Goal: Task Accomplishment & Management: Manage account settings

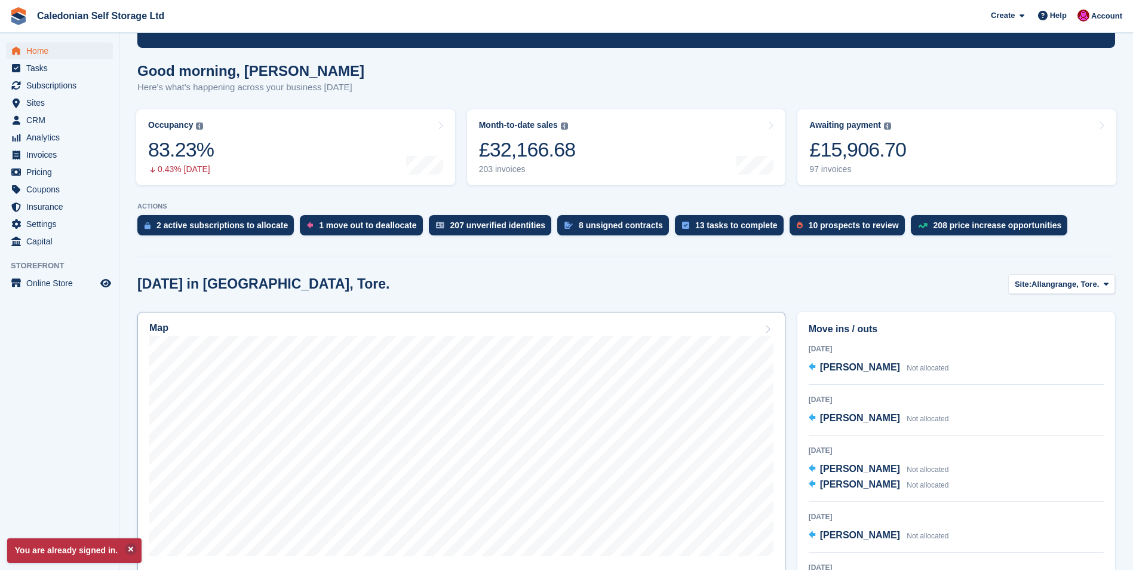
scroll to position [179, 0]
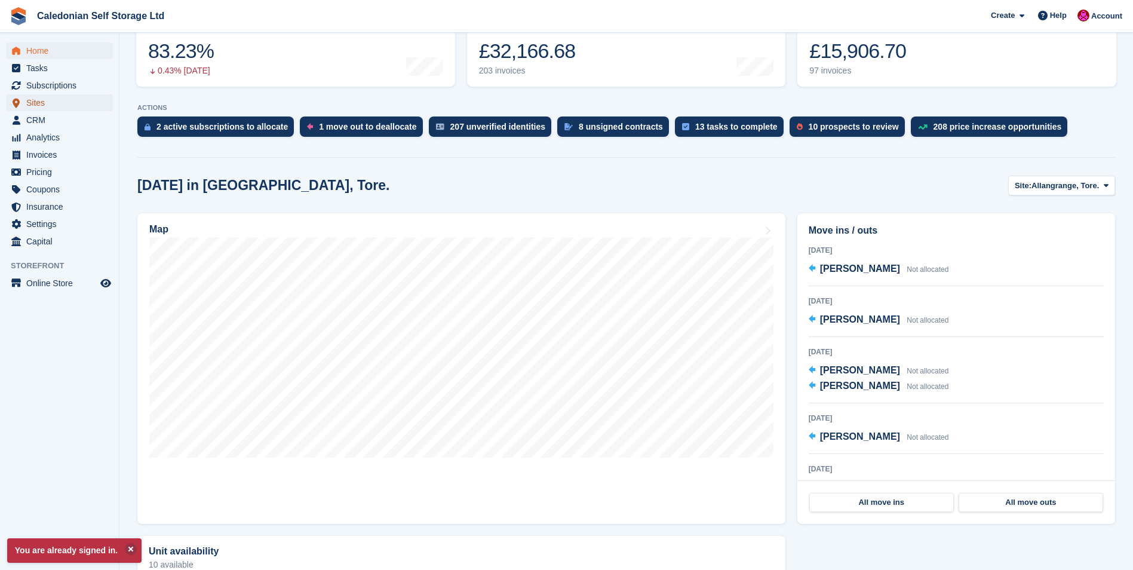
click at [36, 103] on span "Sites" at bounding box center [62, 102] width 72 height 17
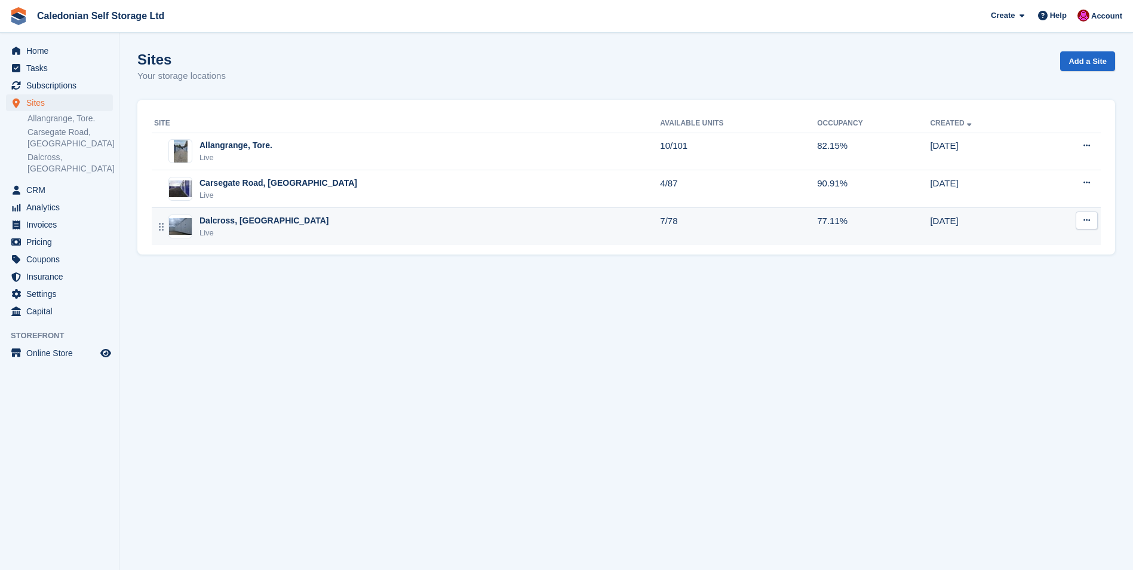
click at [246, 220] on div "Dalcross, [GEOGRAPHIC_DATA]" at bounding box center [265, 220] width 130 height 13
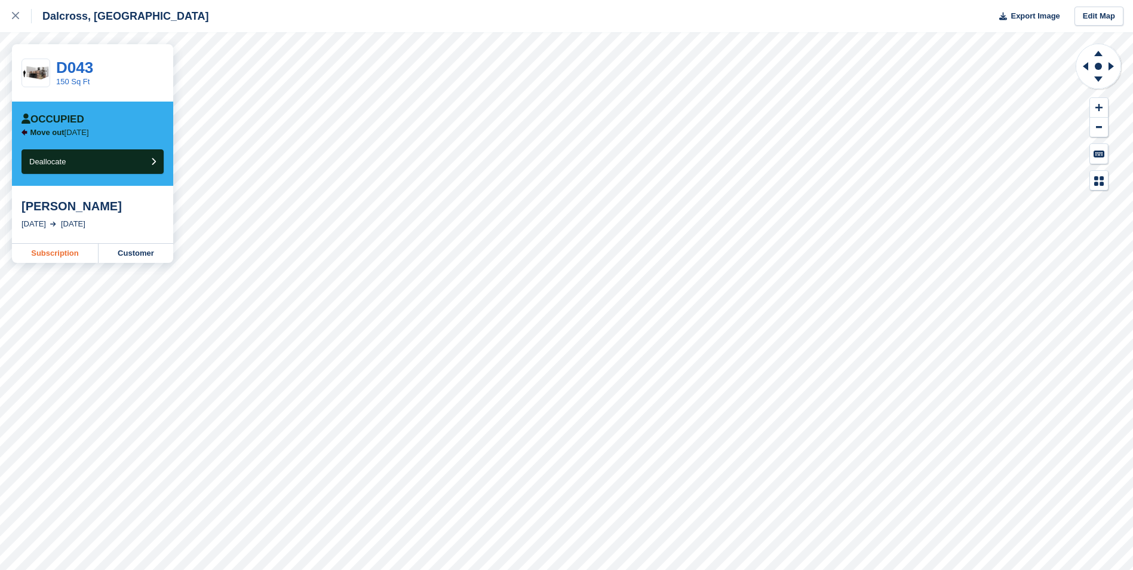
click at [56, 252] on link "Subscription" at bounding box center [55, 253] width 87 height 19
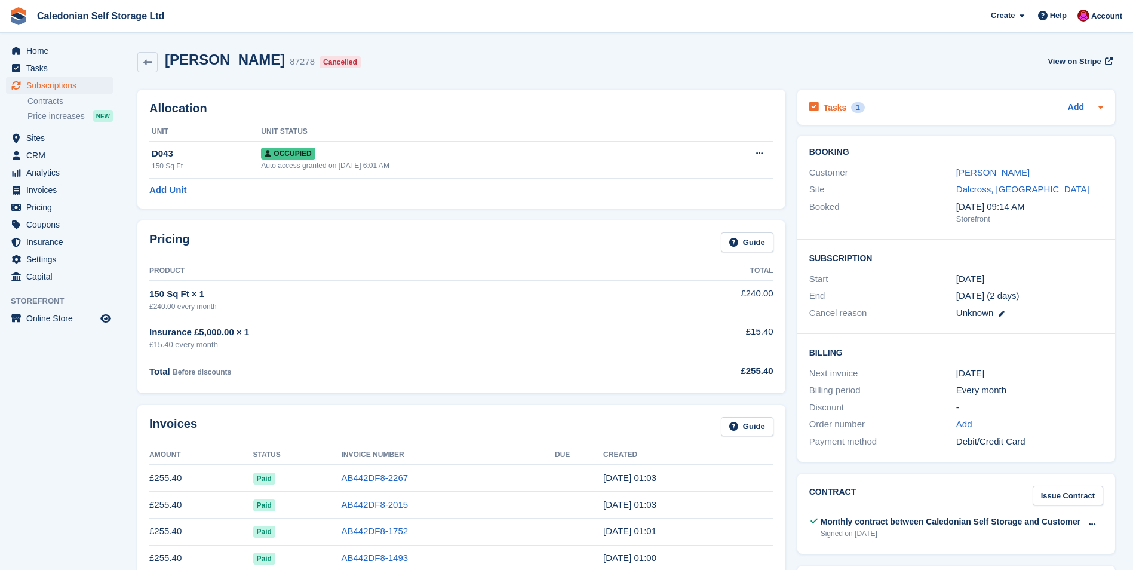
click at [939, 112] on div "Tasks 1 Add" at bounding box center [957, 107] width 294 height 16
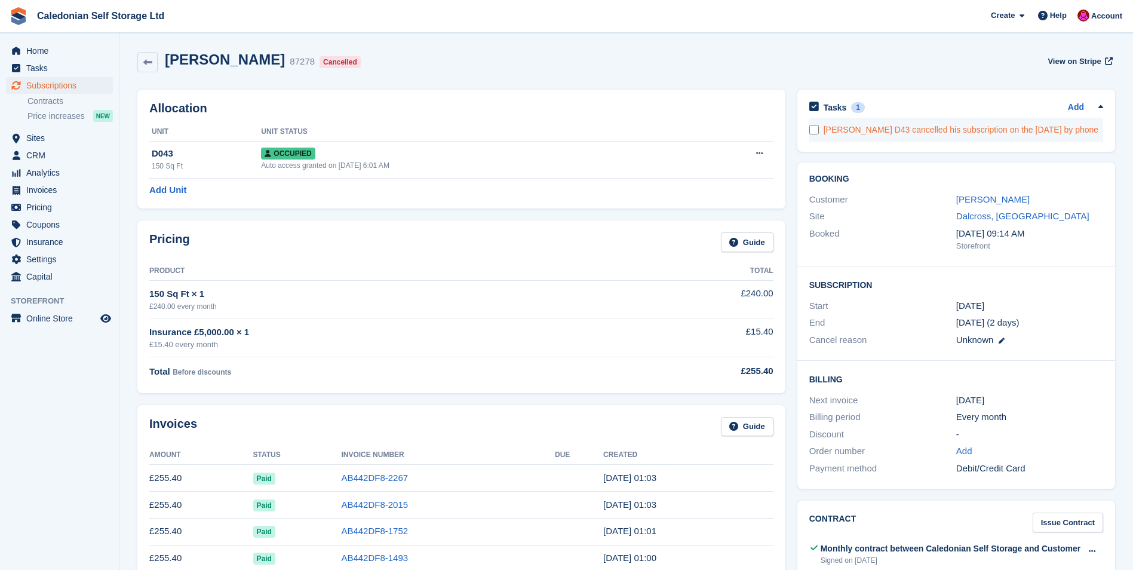
click at [878, 136] on div "Richard Miller D43 cancelled his subscription on the 11th September by phone" at bounding box center [964, 130] width 280 height 13
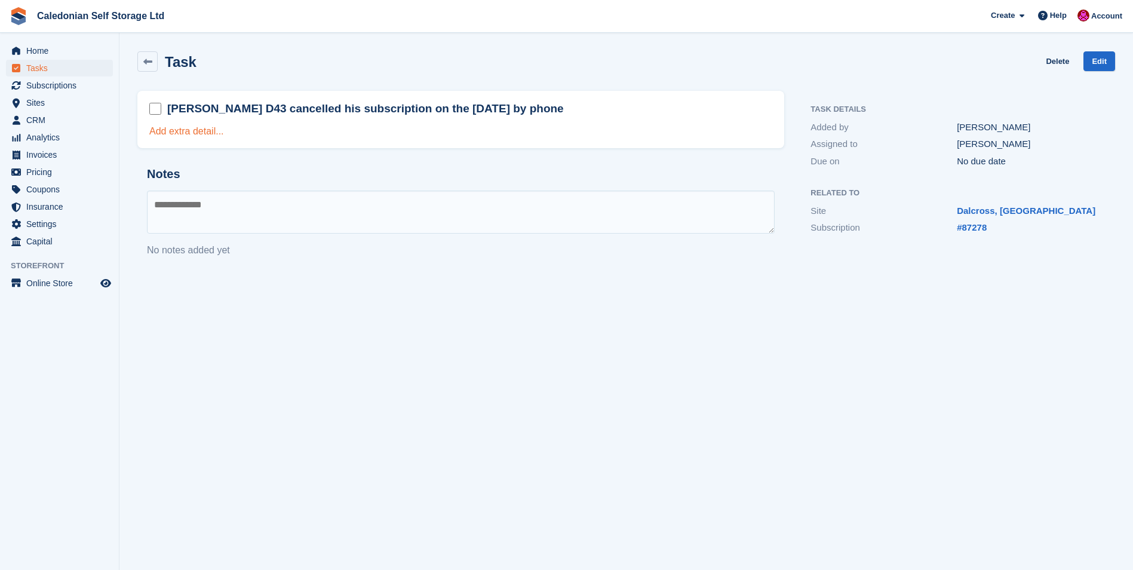
click at [171, 133] on link "Add extra detail..." at bounding box center [186, 131] width 75 height 10
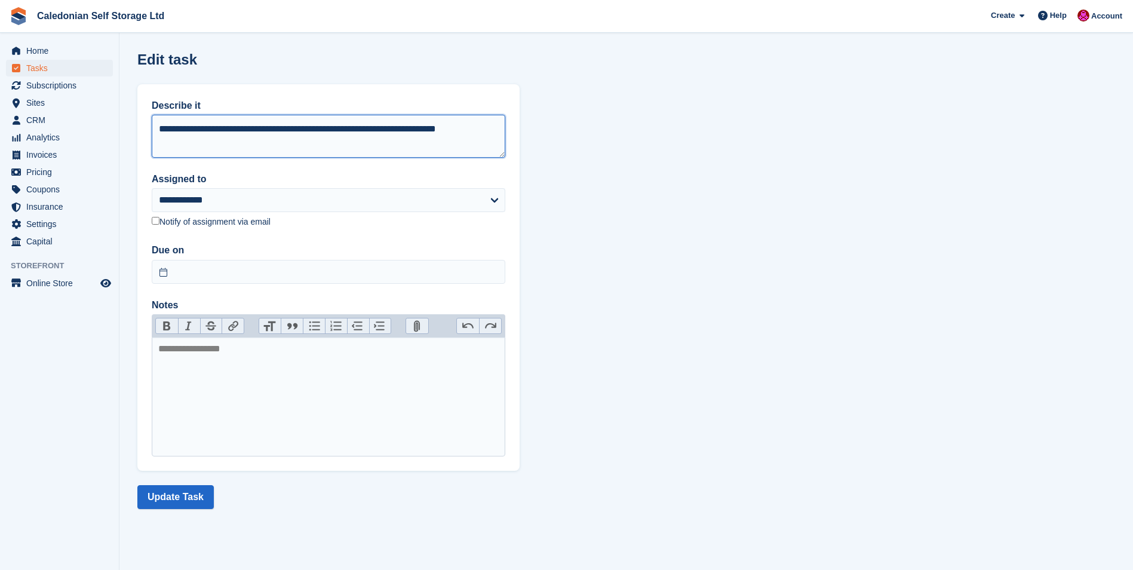
click at [165, 146] on textarea "**********" at bounding box center [329, 136] width 354 height 43
click at [494, 127] on textarea "**********" at bounding box center [329, 136] width 354 height 43
type textarea "**********"
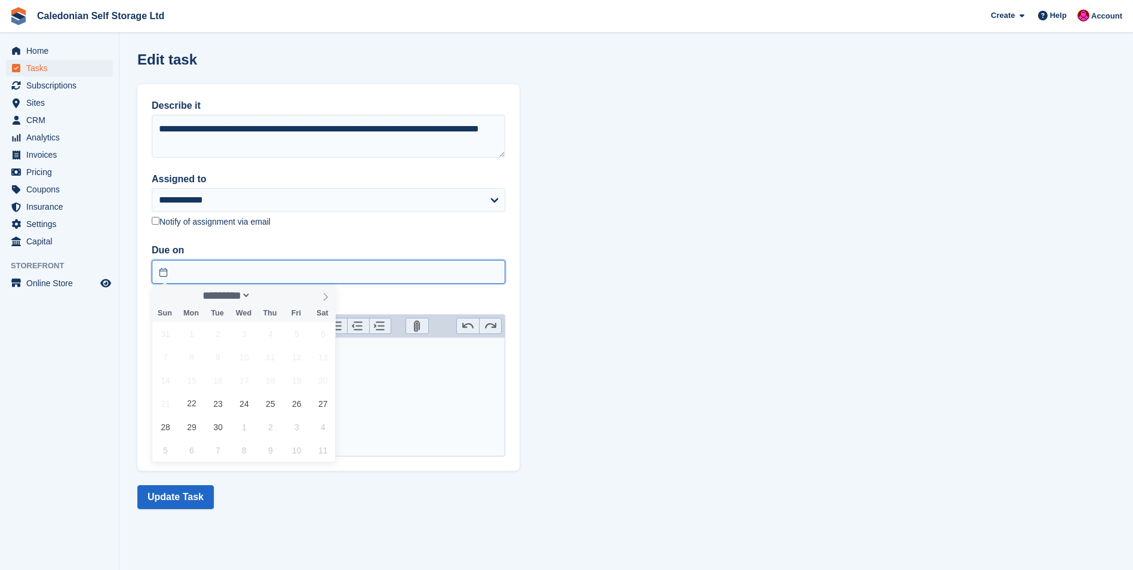
click at [256, 272] on input "text" at bounding box center [329, 272] width 354 height 24
click at [194, 406] on span "22" at bounding box center [191, 403] width 23 height 23
type input "**********"
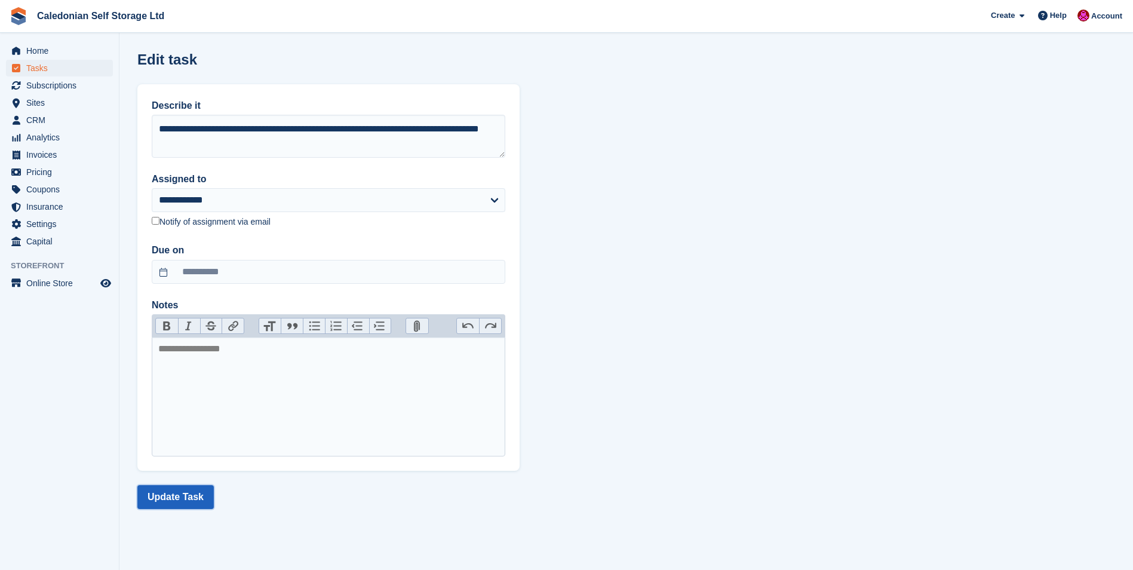
click at [164, 496] on button "Update Task" at bounding box center [175, 497] width 76 height 24
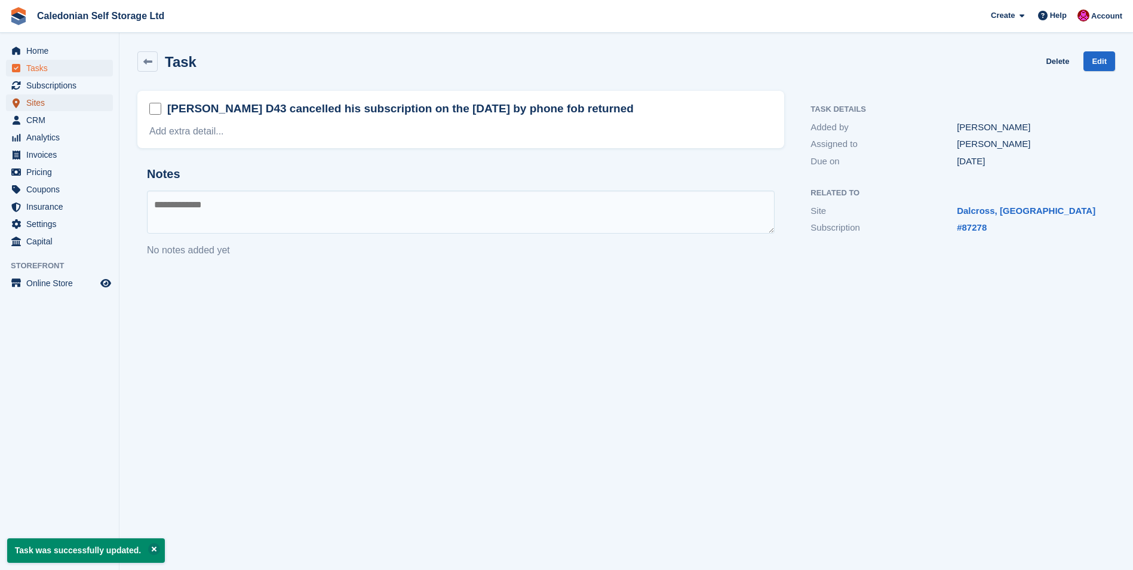
click at [35, 100] on span "Sites" at bounding box center [62, 102] width 72 height 17
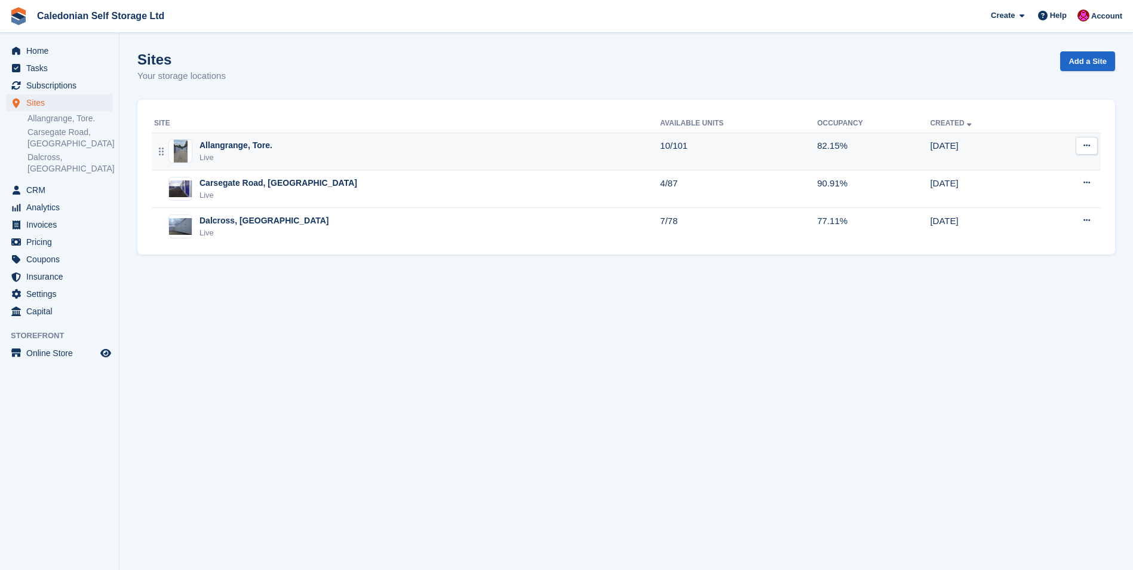
click at [223, 144] on div "Allangrange, Tore." at bounding box center [236, 145] width 73 height 13
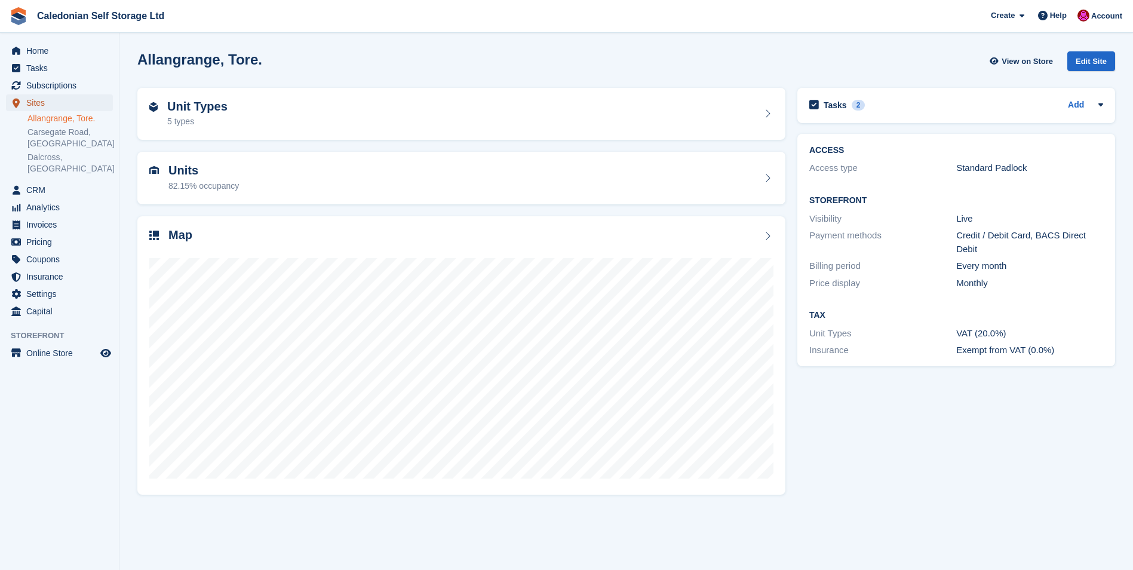
click at [33, 99] on span "Sites" at bounding box center [62, 102] width 72 height 17
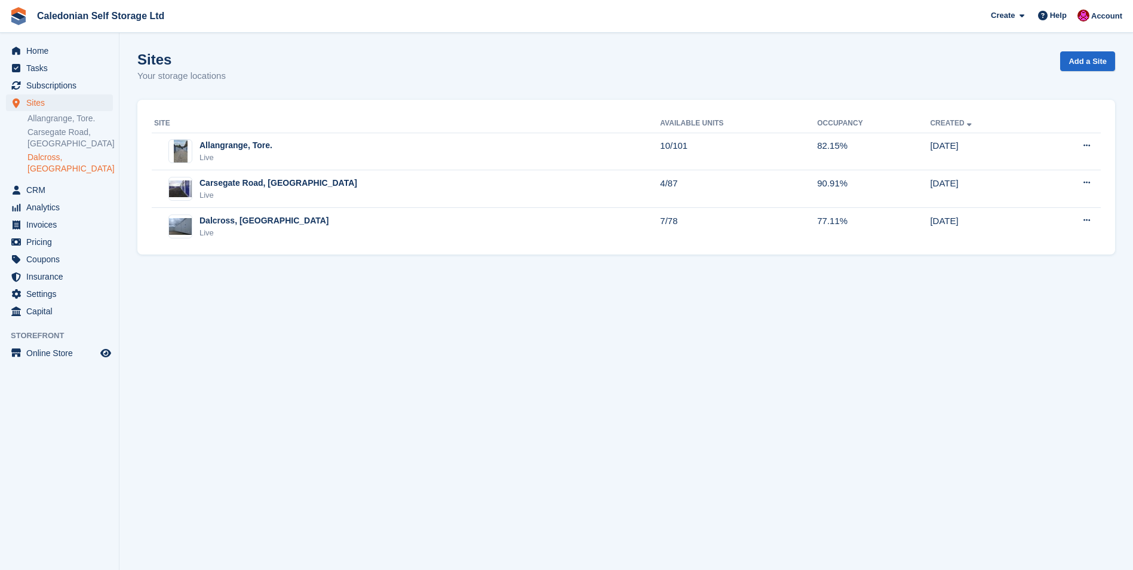
click at [50, 156] on link "Dalcross, [GEOGRAPHIC_DATA]" at bounding box center [69, 163] width 85 height 23
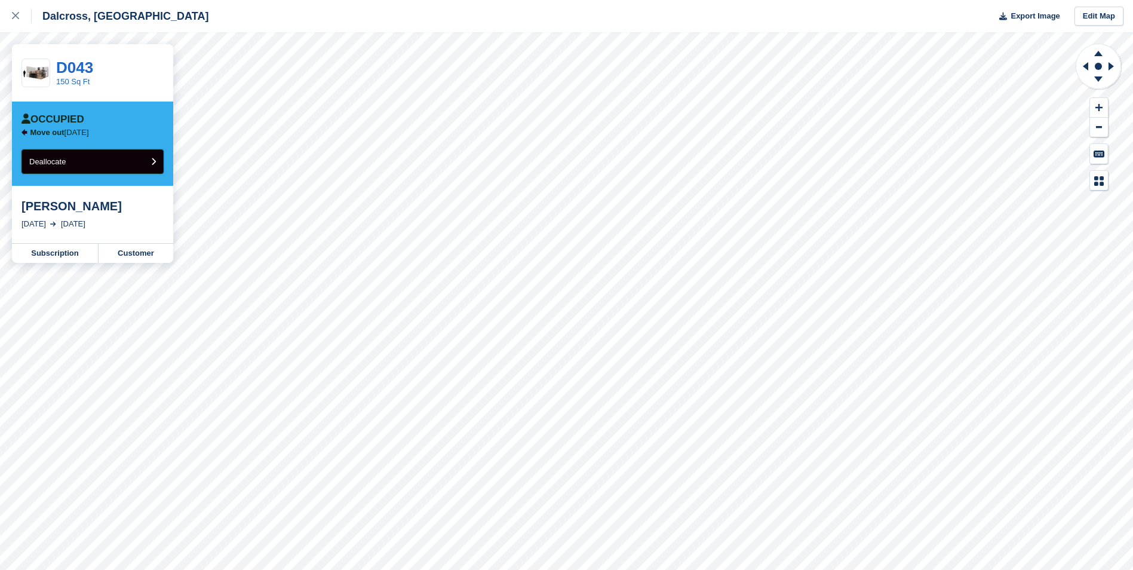
click at [154, 160] on icon "submit" at bounding box center [153, 162] width 5 height 8
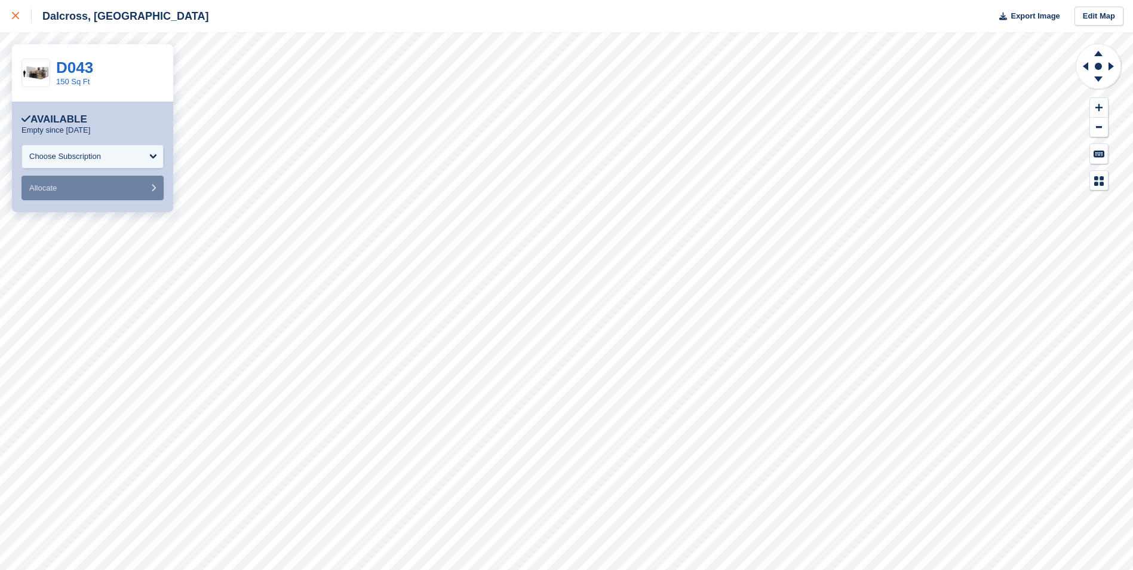
click at [16, 14] on icon at bounding box center [15, 15] width 7 height 7
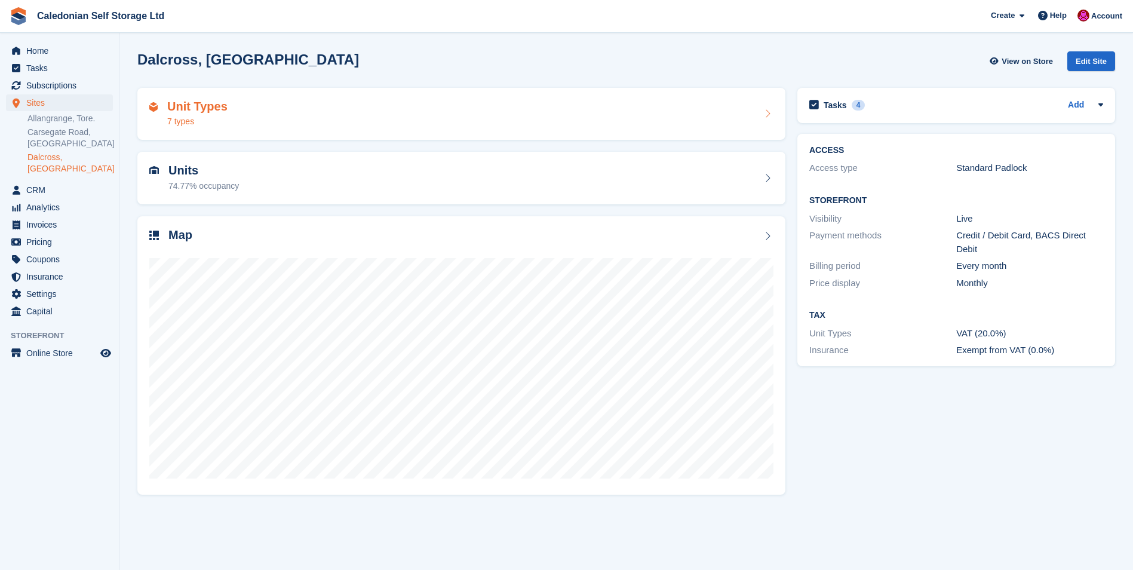
click at [185, 109] on h2 "Unit Types" at bounding box center [197, 107] width 60 height 14
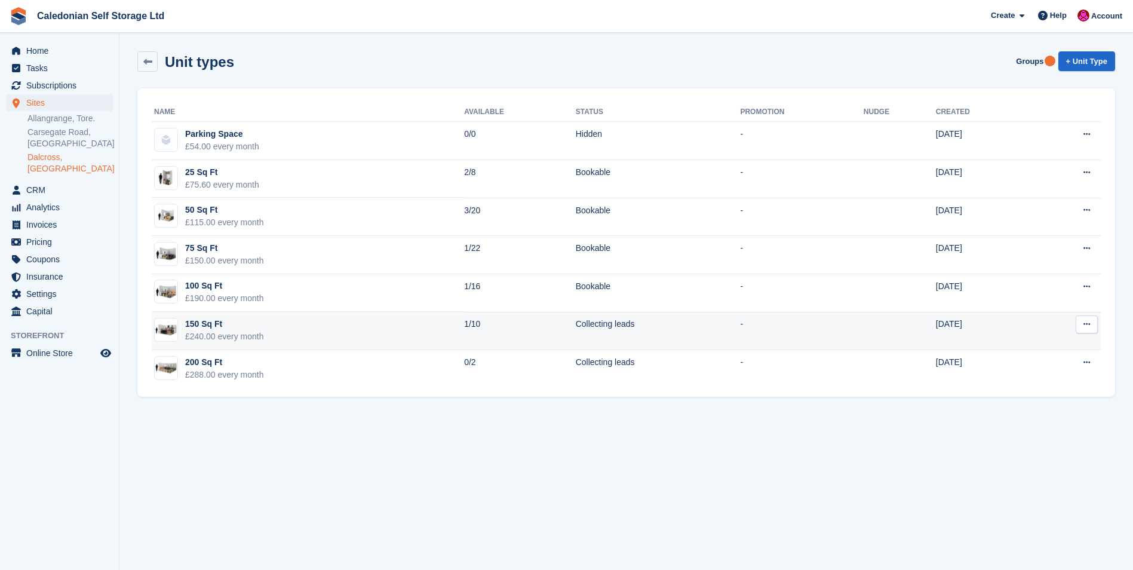
click at [1091, 323] on button at bounding box center [1087, 324] width 22 height 18
click at [1021, 354] on p "Edit unit type" at bounding box center [1041, 348] width 104 height 16
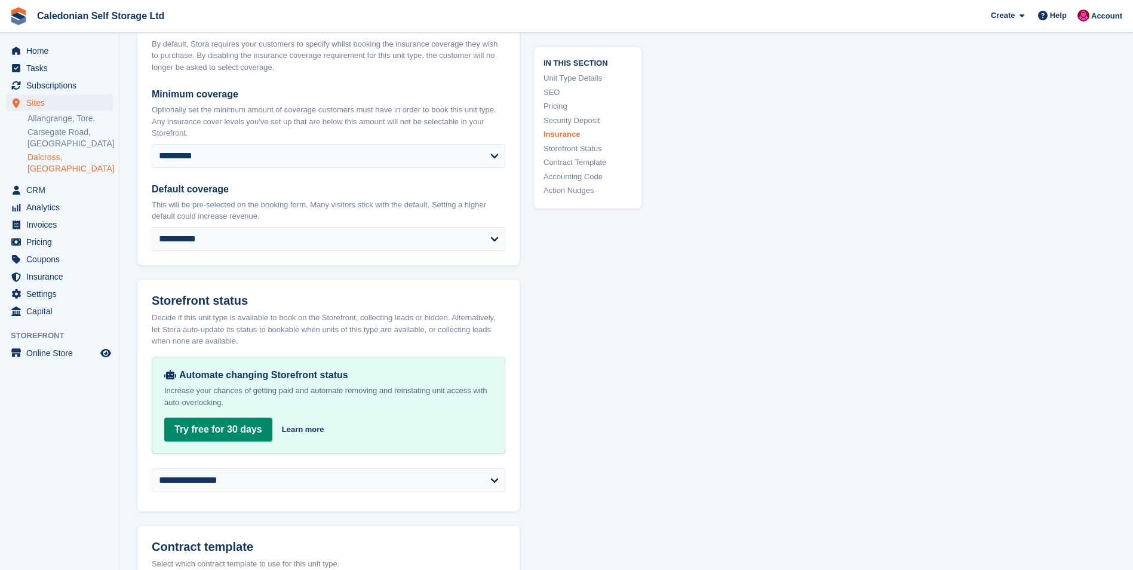
scroll to position [1972, 0]
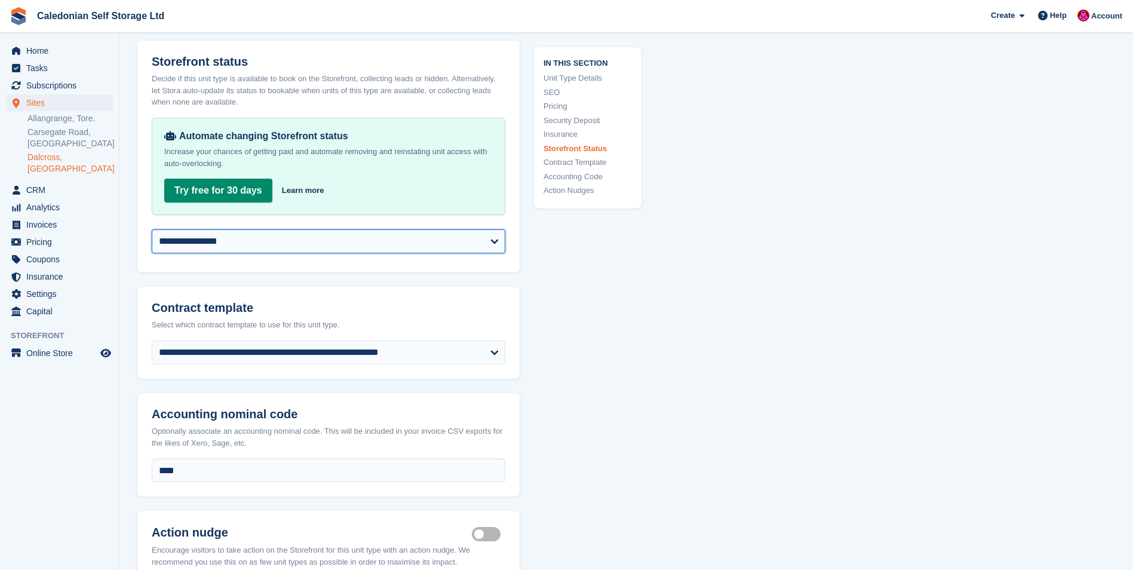
click at [495, 238] on select "**********" at bounding box center [329, 241] width 354 height 24
select select "********"
click at [152, 229] on select "**********" at bounding box center [329, 241] width 354 height 24
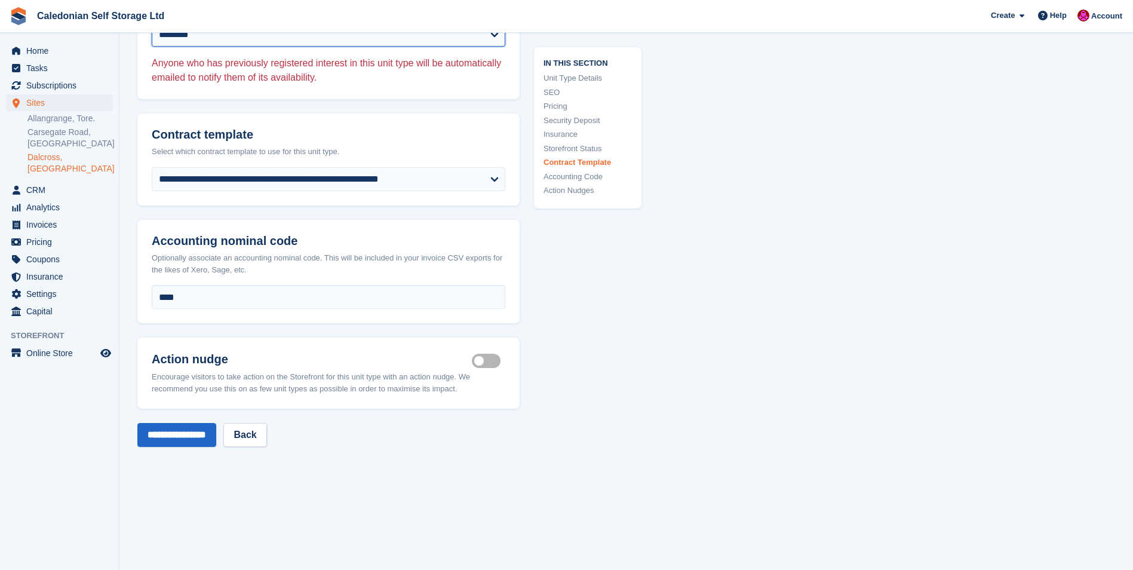
scroll to position [2270, 0]
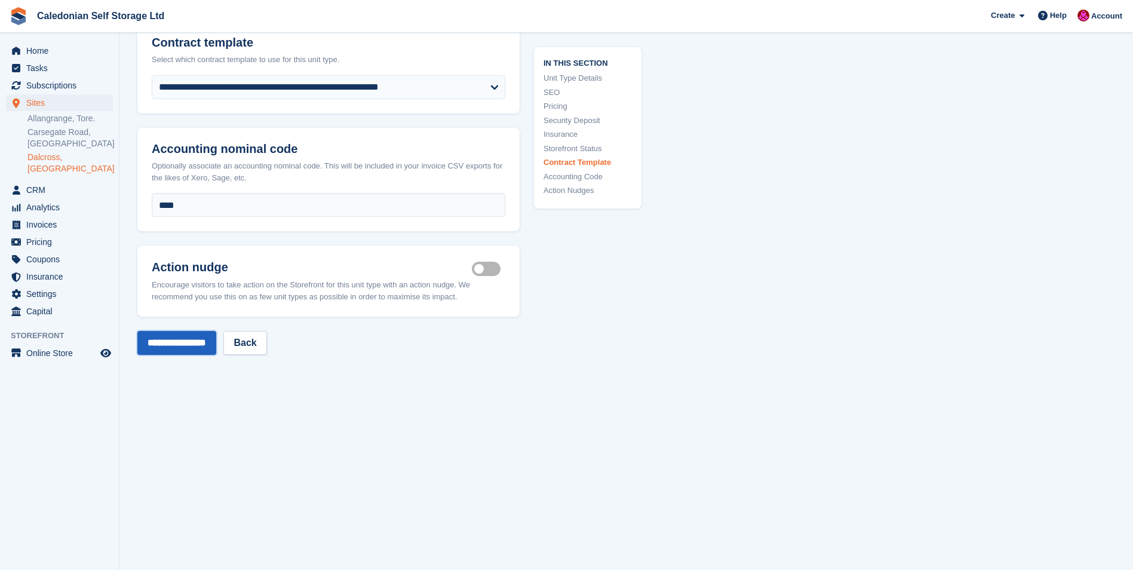
click at [179, 339] on input "**********" at bounding box center [176, 343] width 79 height 24
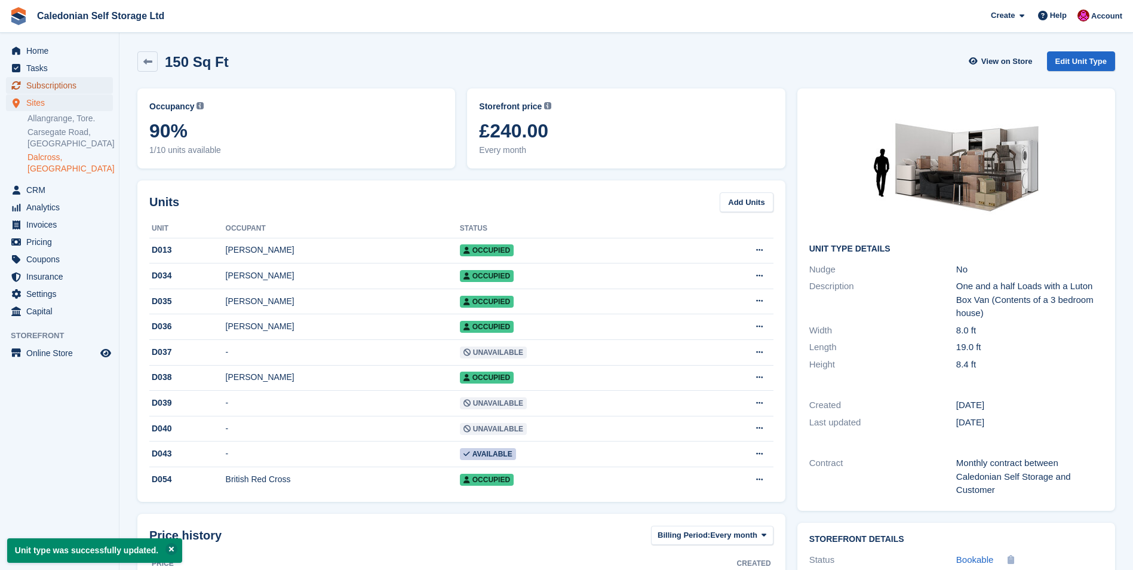
click at [50, 82] on span "Subscriptions" at bounding box center [62, 85] width 72 height 17
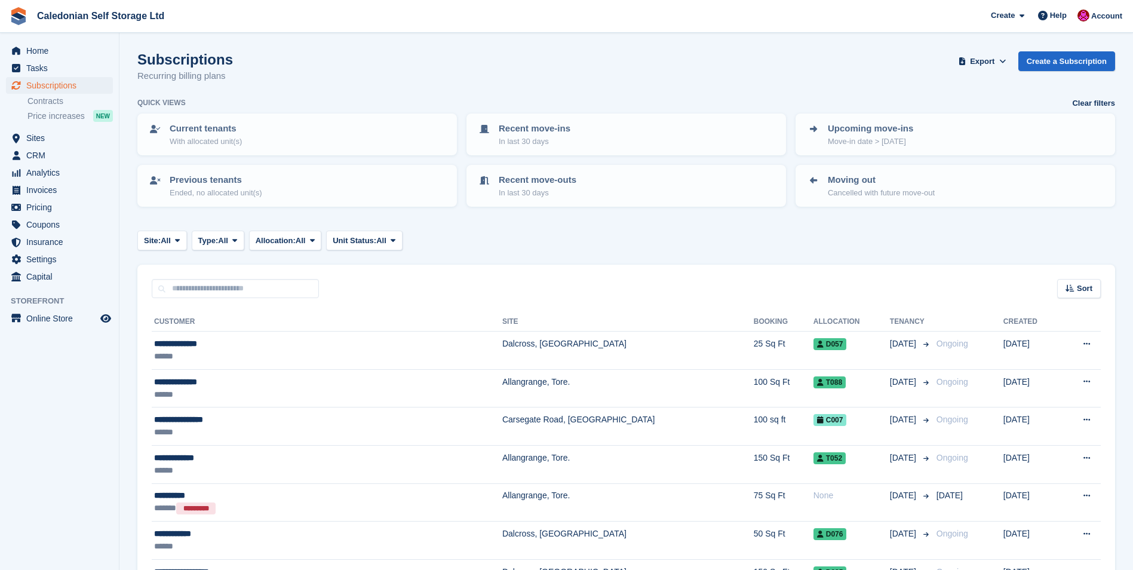
scroll to position [239, 0]
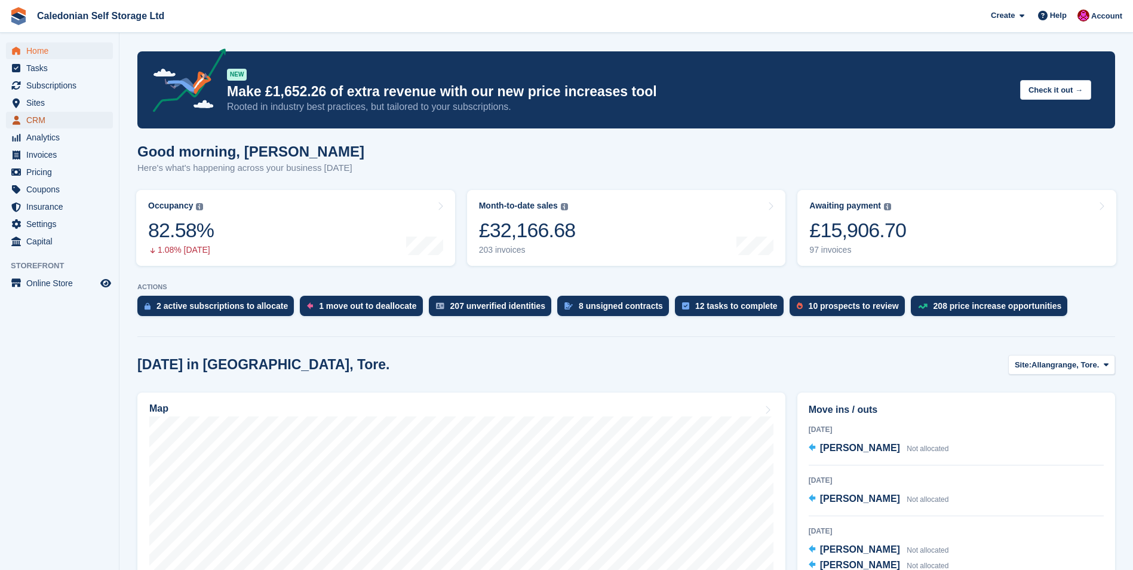
click at [35, 116] on span "CRM" at bounding box center [62, 120] width 72 height 17
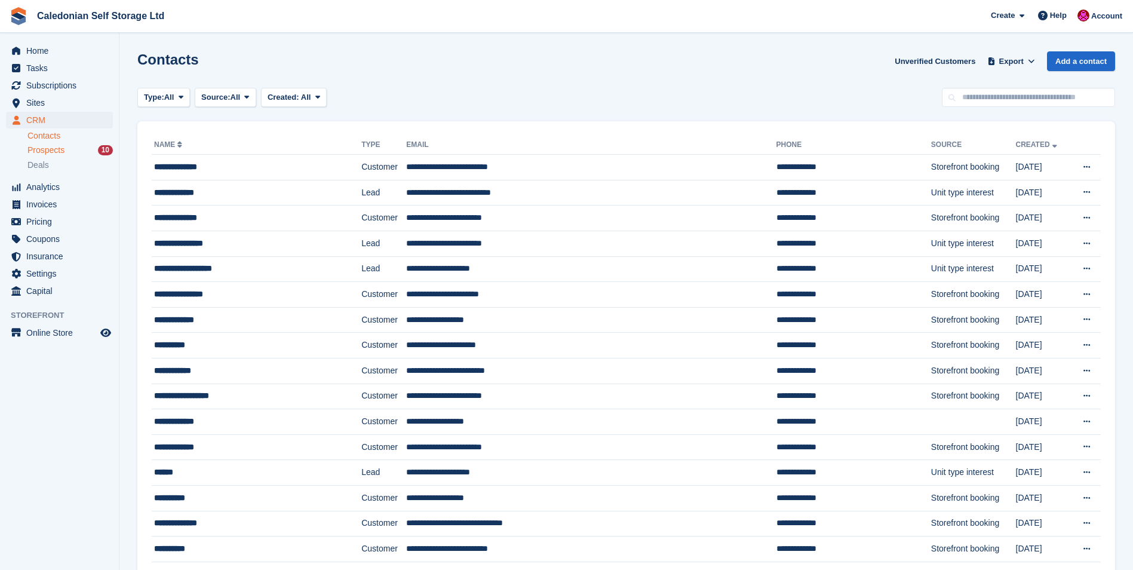
click at [53, 149] on span "Prospects" at bounding box center [45, 150] width 37 height 11
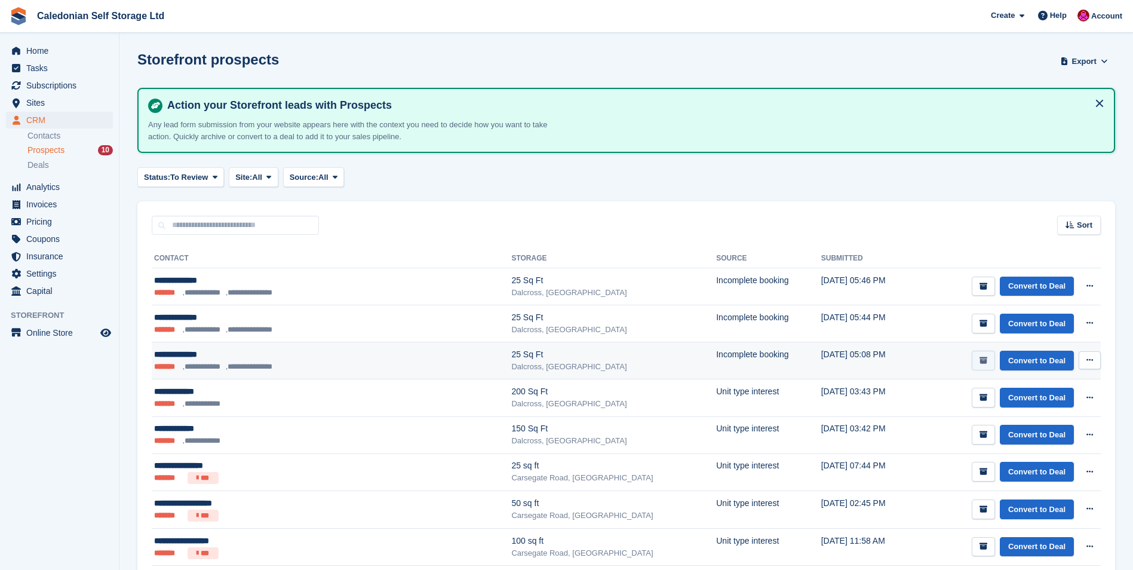
click at [988, 357] on icon "submit" at bounding box center [984, 361] width 8 height 8
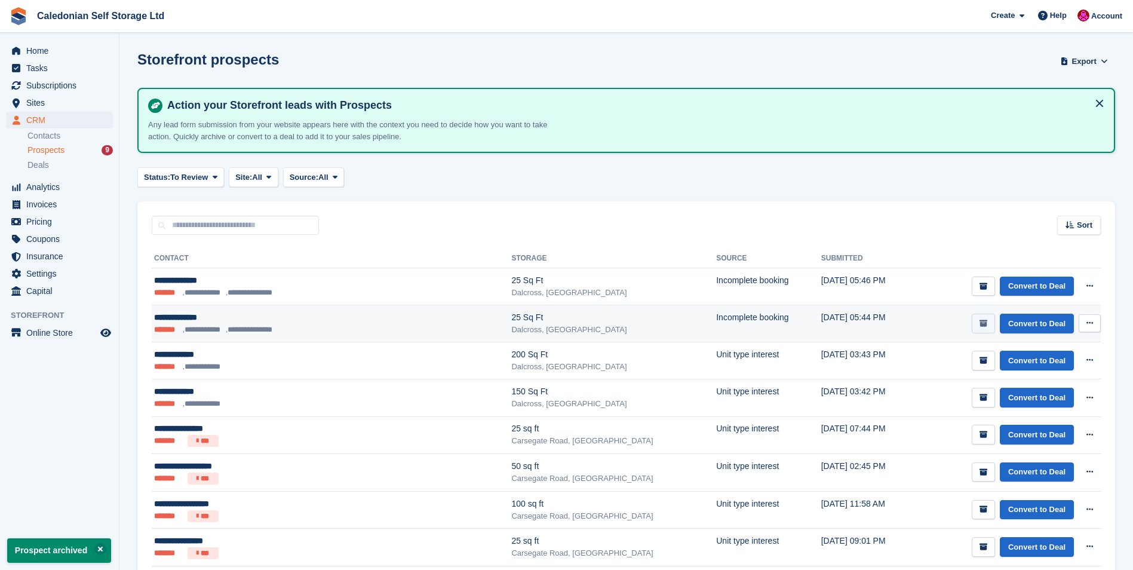
click at [991, 318] on button "submit" at bounding box center [983, 324] width 23 height 20
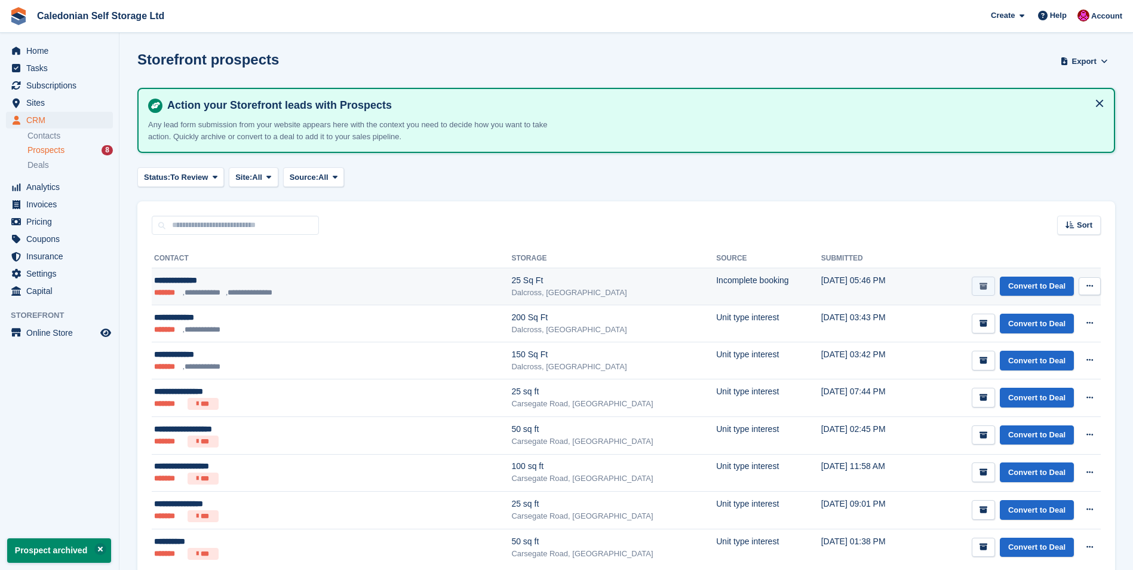
click at [983, 284] on icon "submit" at bounding box center [984, 287] width 8 height 8
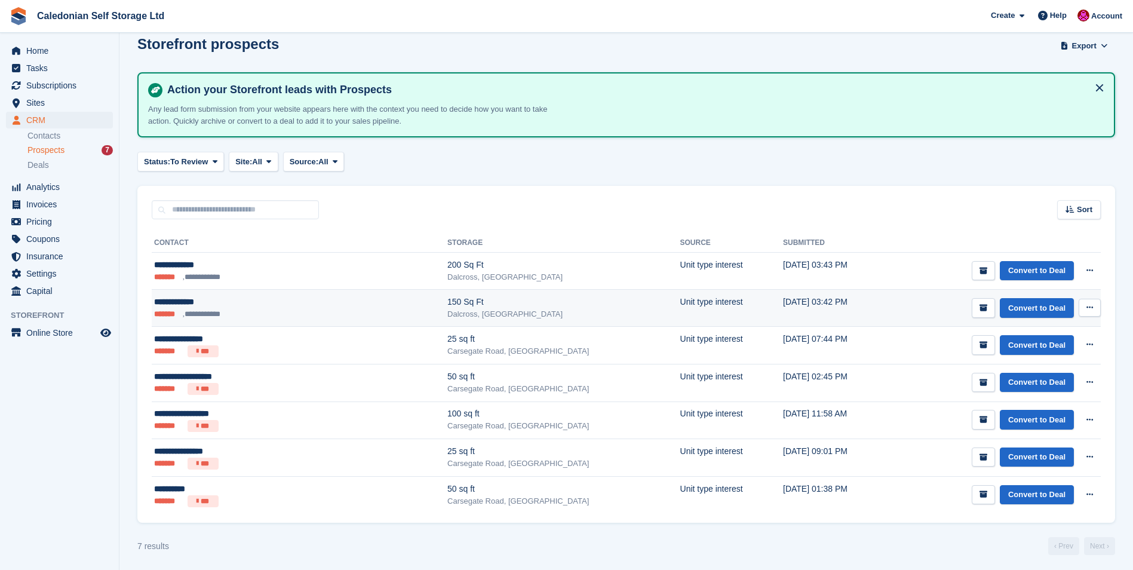
scroll to position [19, 0]
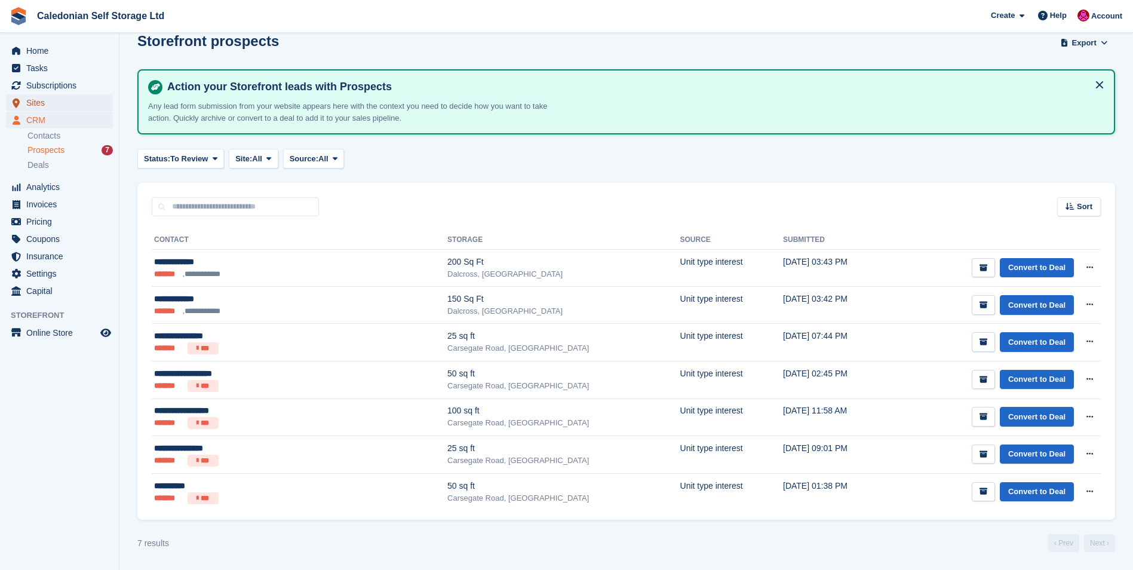
click at [35, 99] on span "Sites" at bounding box center [62, 102] width 72 height 17
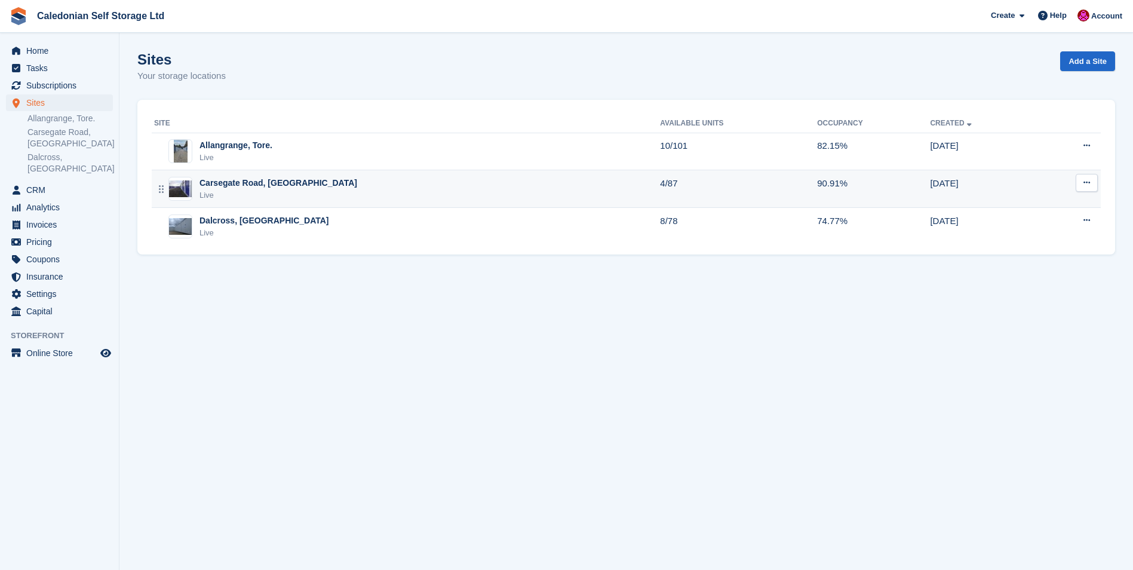
click at [222, 180] on div "Carsegate Road, [GEOGRAPHIC_DATA]" at bounding box center [279, 183] width 158 height 13
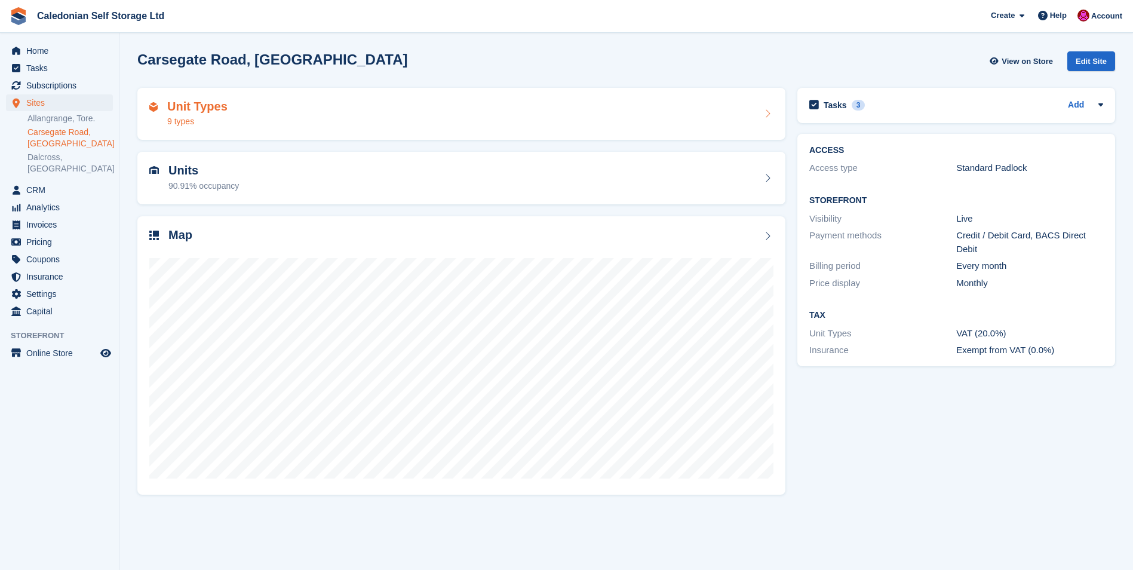
click at [185, 110] on h2 "Unit Types" at bounding box center [197, 107] width 60 height 14
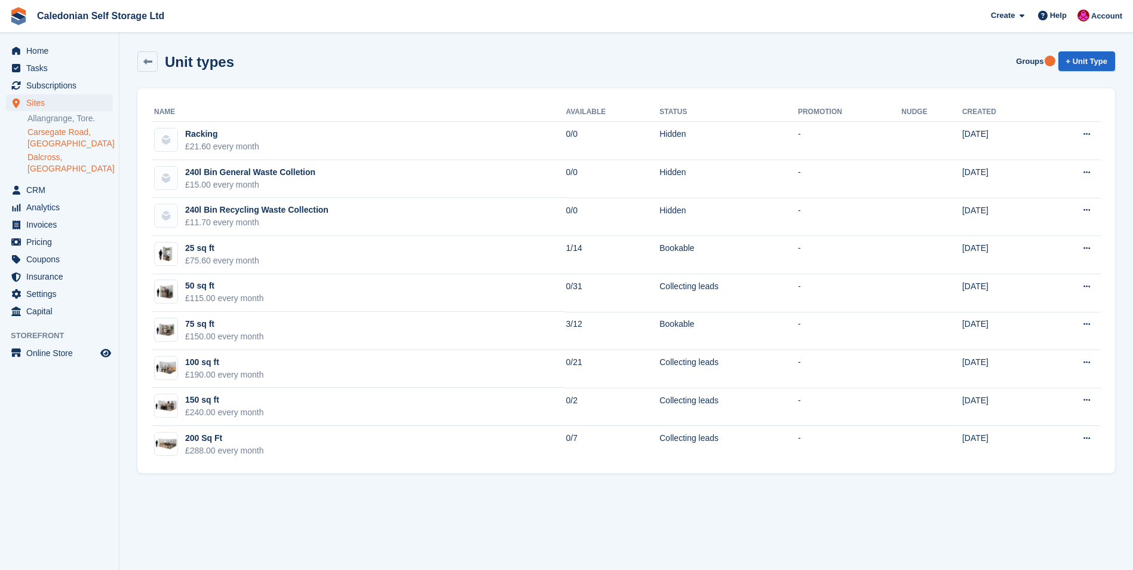
click at [45, 157] on link "Dalcross, [GEOGRAPHIC_DATA]" at bounding box center [69, 163] width 85 height 23
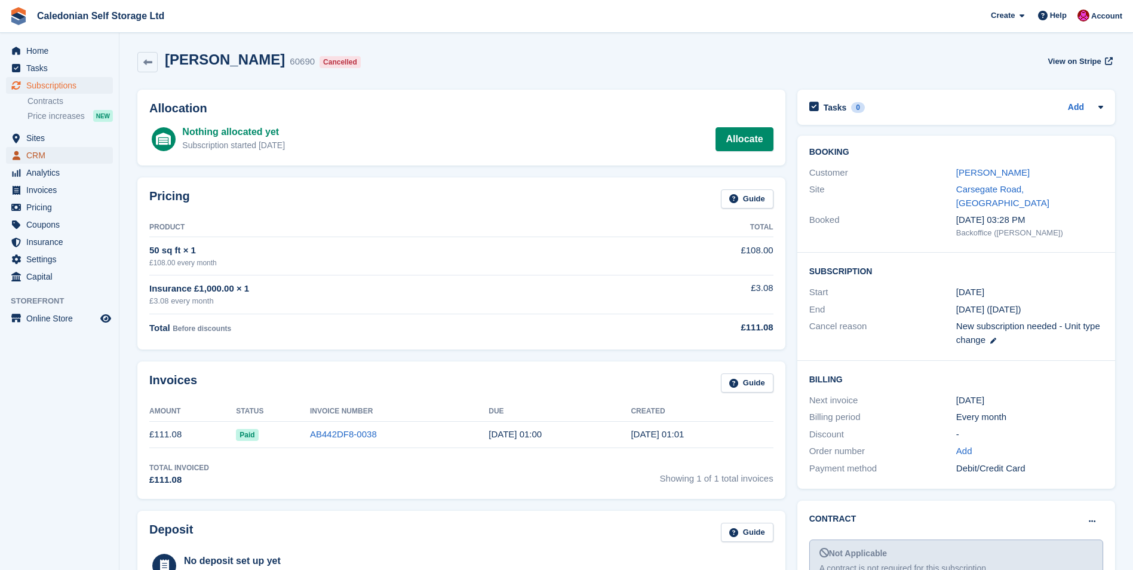
click at [26, 155] on span "CRM" at bounding box center [62, 155] width 72 height 17
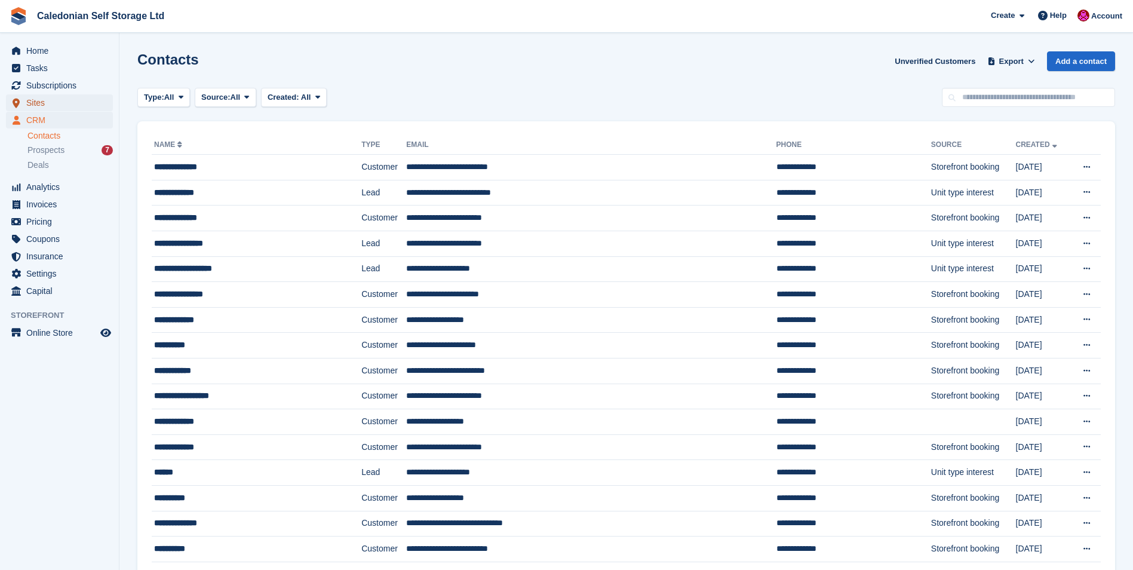
click at [38, 100] on span "Sites" at bounding box center [62, 102] width 72 height 17
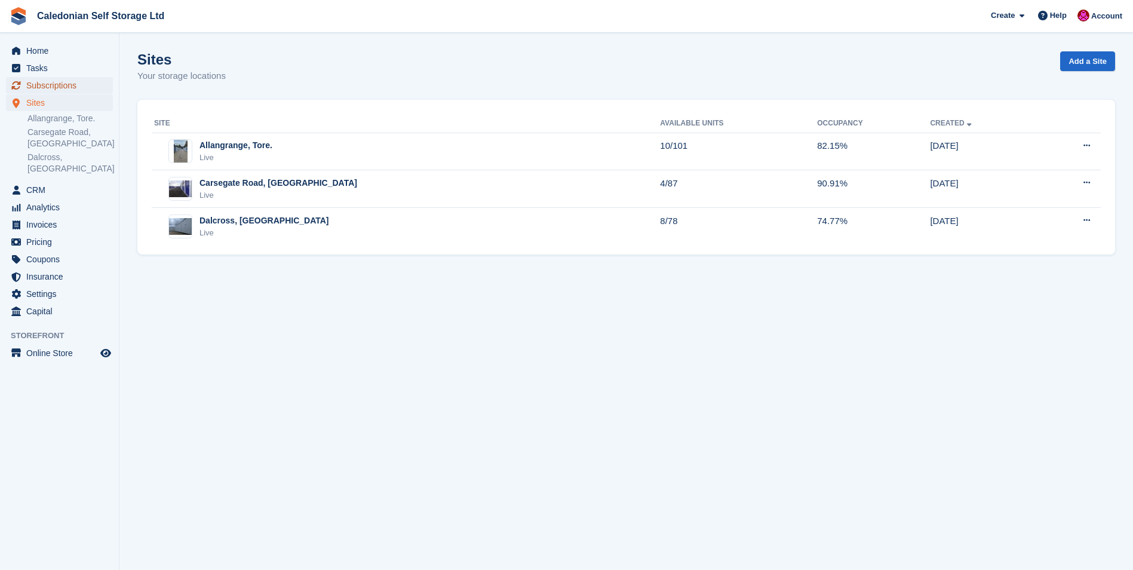
click at [44, 82] on span "Subscriptions" at bounding box center [62, 85] width 72 height 17
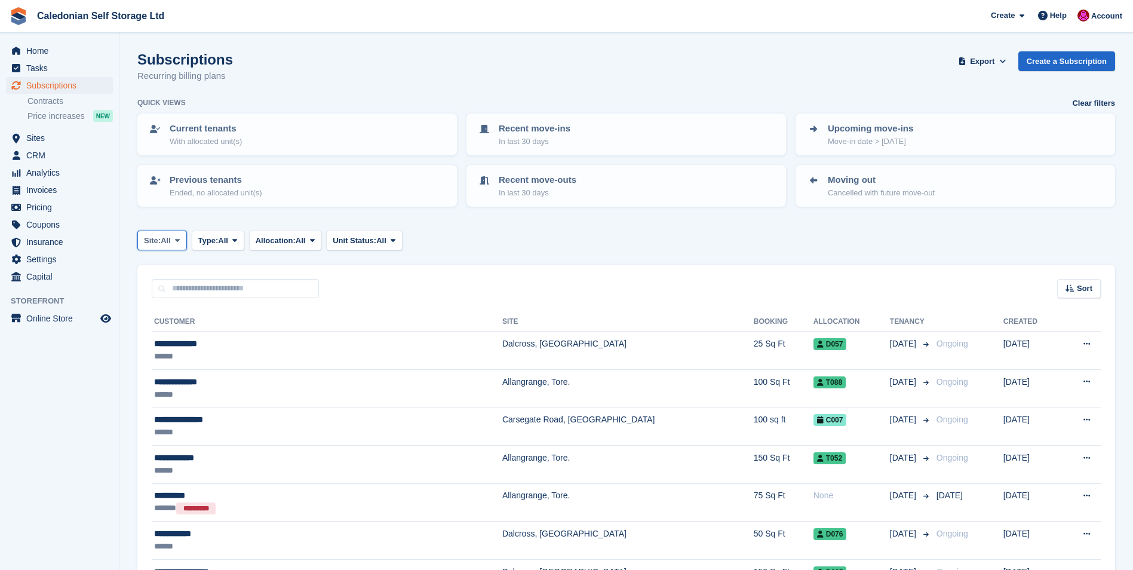
click at [180, 240] on icon at bounding box center [177, 241] width 5 height 8
click at [195, 285] on input "text" at bounding box center [235, 289] width 167 height 20
type input "*****"
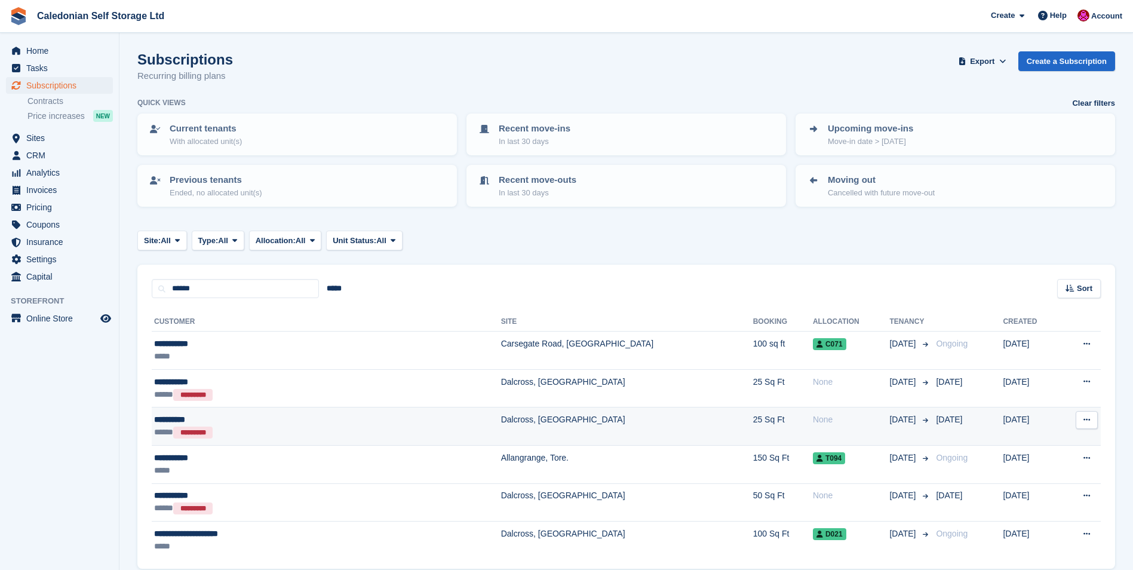
click at [173, 422] on div "**********" at bounding box center [258, 419] width 209 height 13
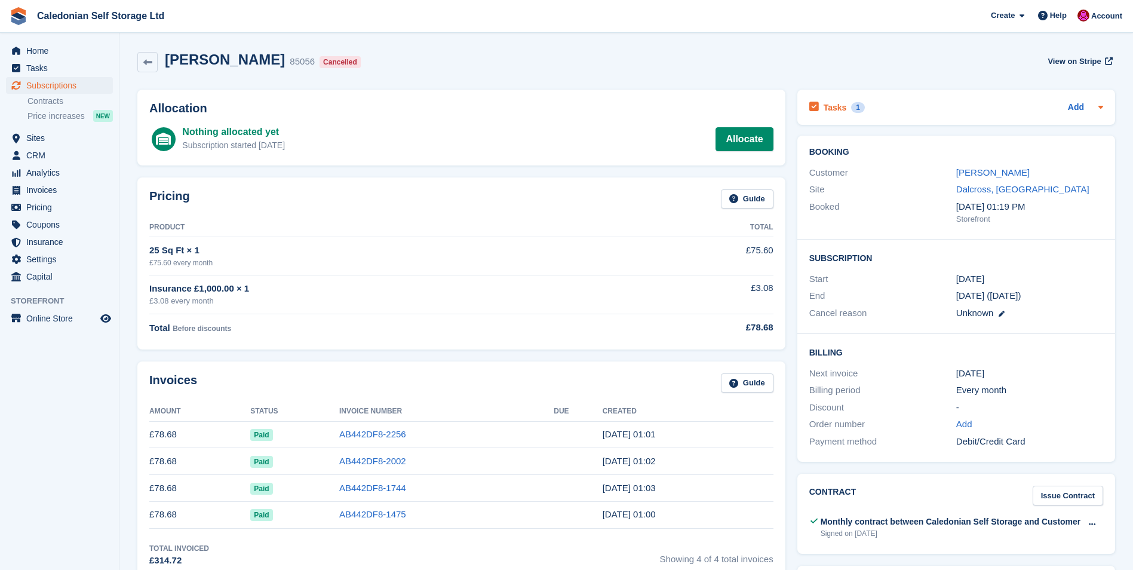
click at [943, 105] on div "Tasks 1 Add" at bounding box center [957, 107] width 294 height 16
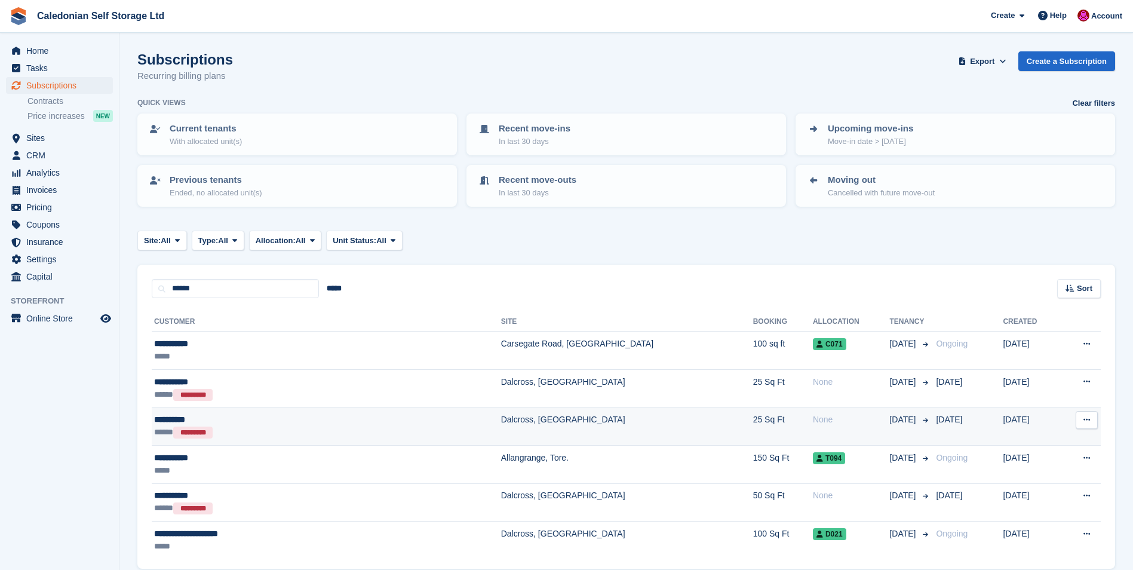
click at [193, 427] on div "*********" at bounding box center [192, 433] width 39 height 12
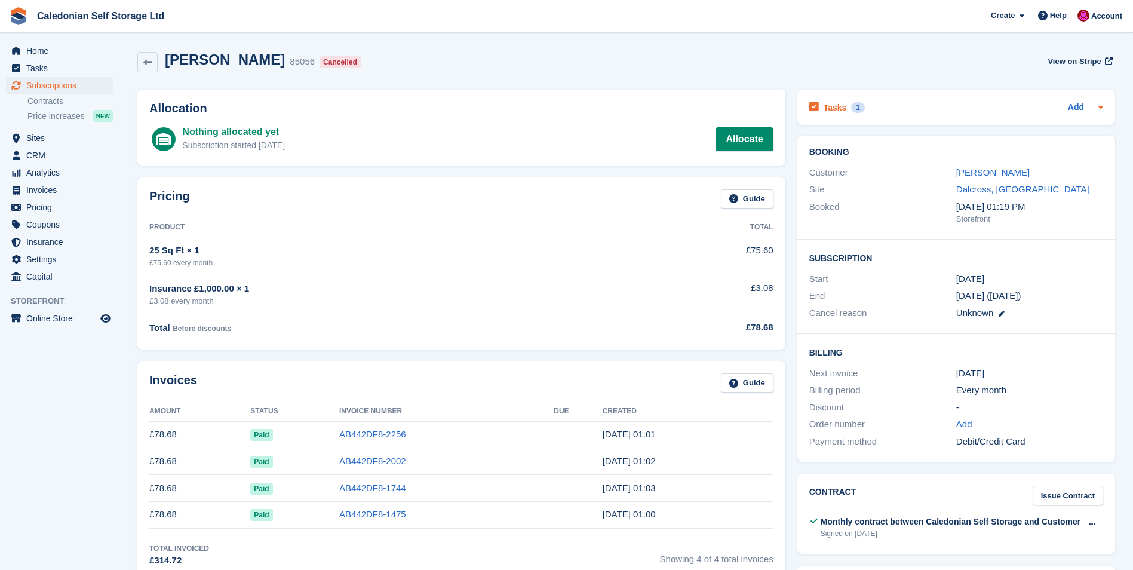
click at [879, 100] on div "Tasks 1 Add" at bounding box center [957, 107] width 294 height 16
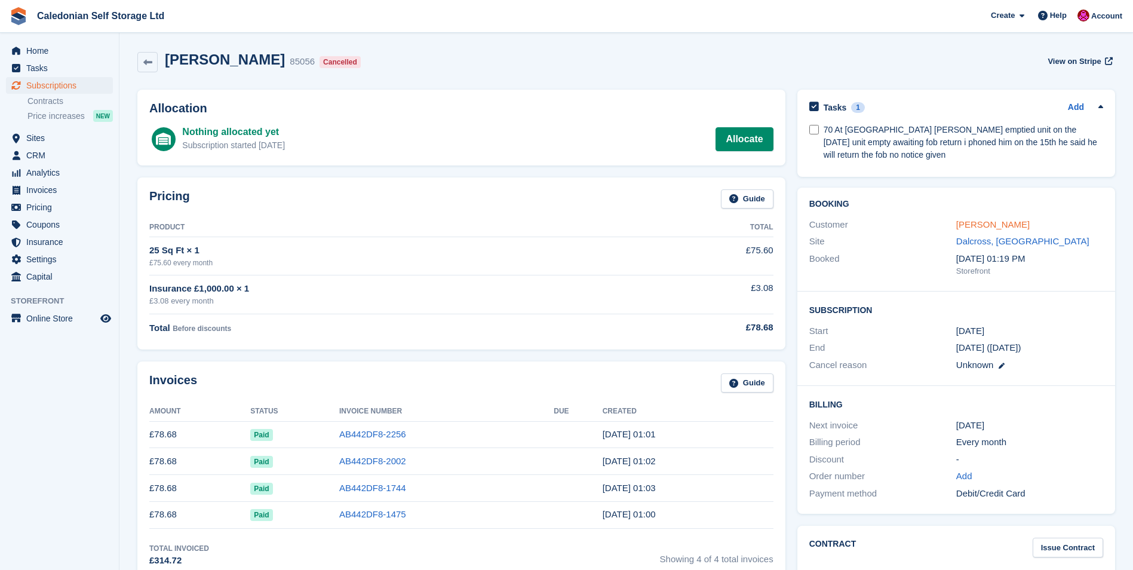
click at [965, 222] on link "John Brown" at bounding box center [992, 224] width 73 height 10
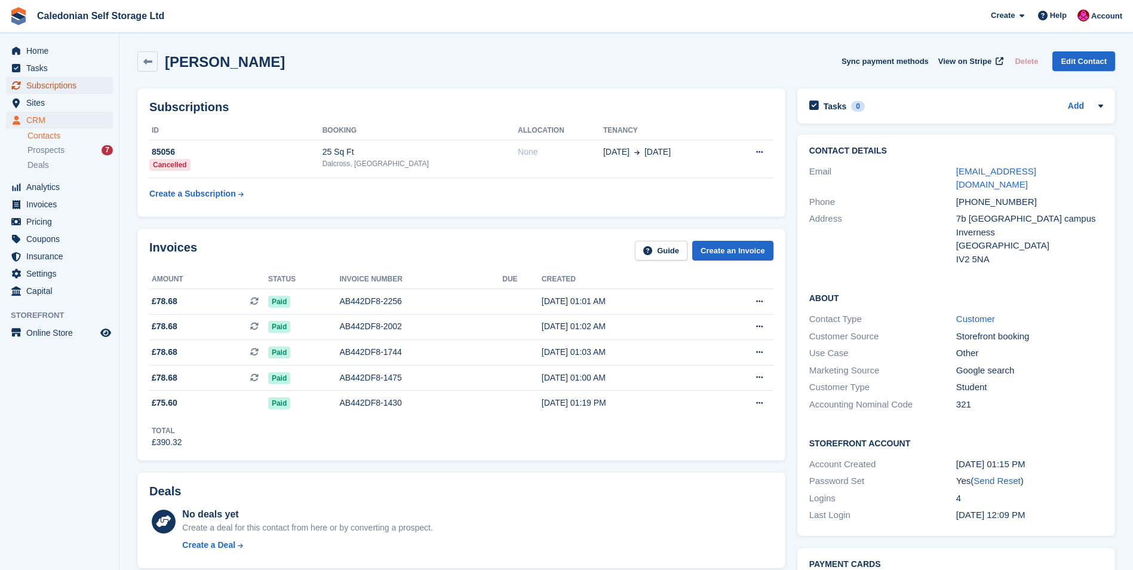
click at [29, 82] on span "Subscriptions" at bounding box center [62, 85] width 72 height 17
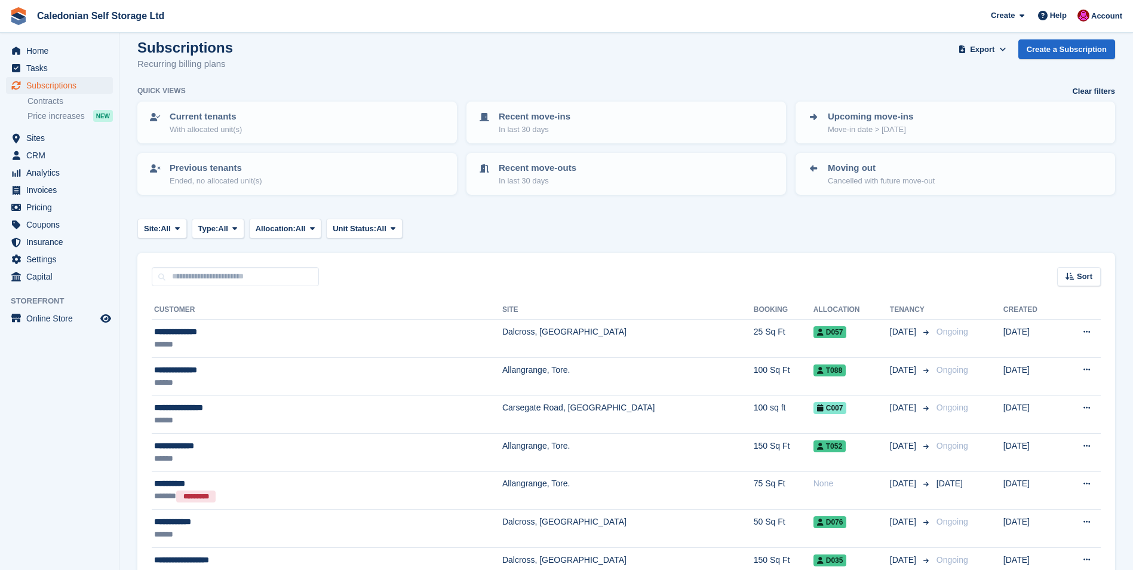
scroll to position [299, 0]
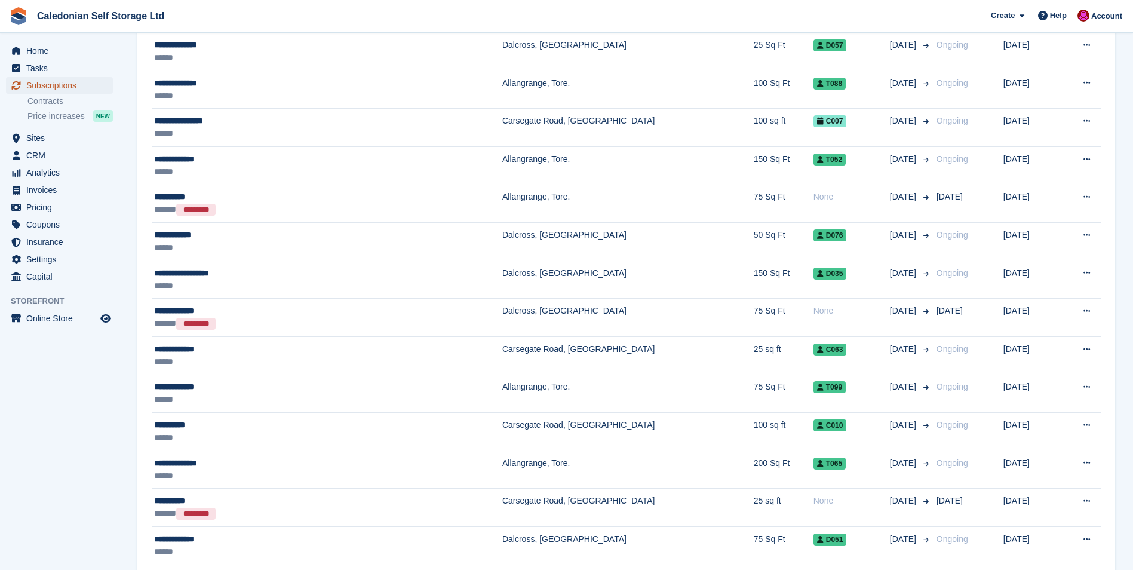
click at [51, 87] on span "Subscriptions" at bounding box center [62, 85] width 72 height 17
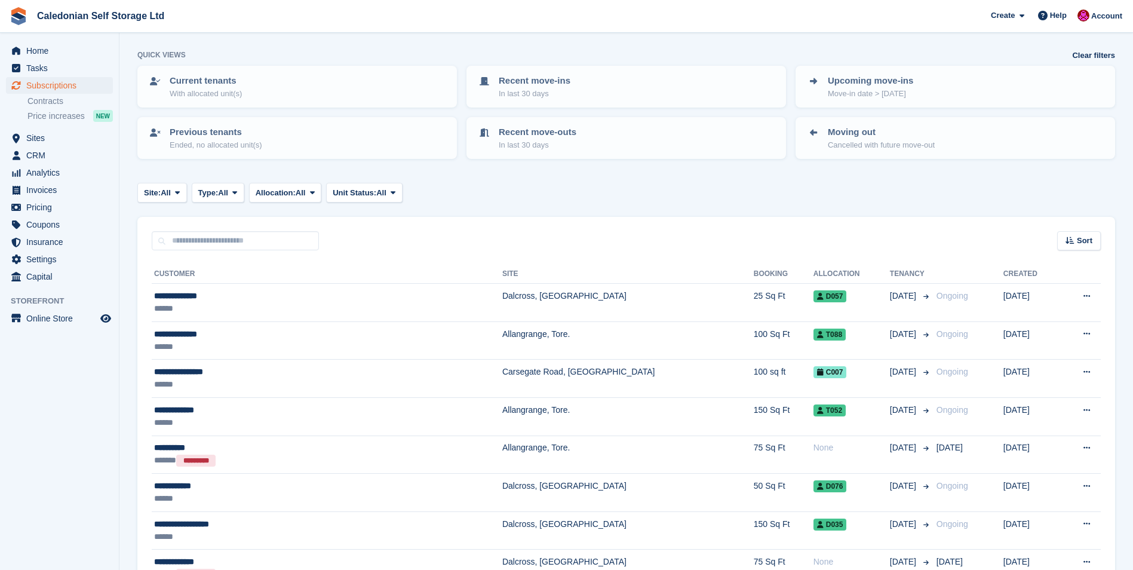
scroll to position [0, 0]
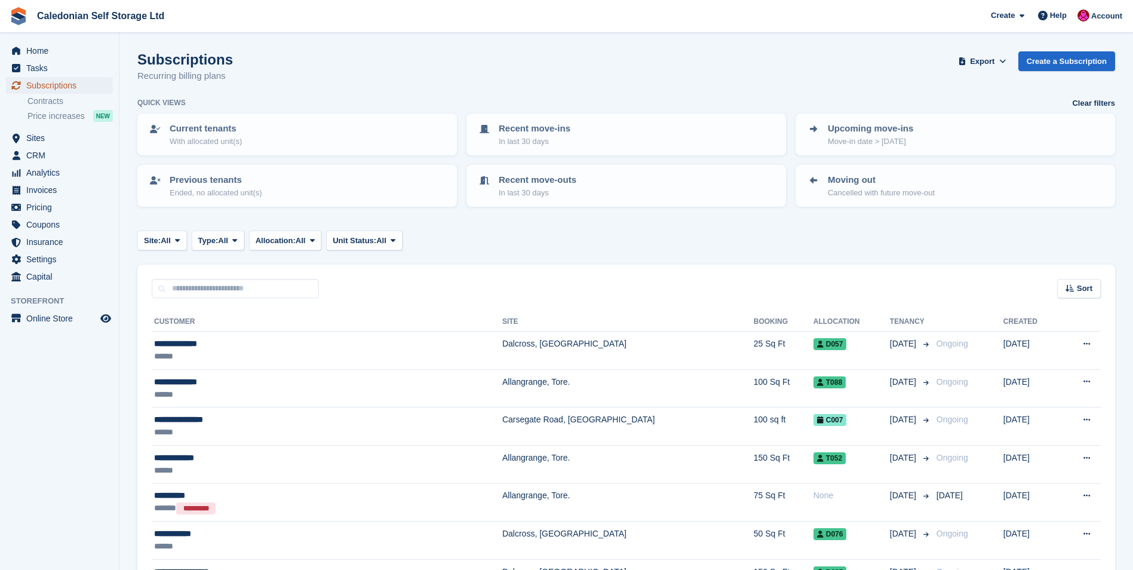
click at [62, 82] on span "Subscriptions" at bounding box center [62, 85] width 72 height 17
click at [36, 136] on span "Sites" at bounding box center [62, 138] width 72 height 17
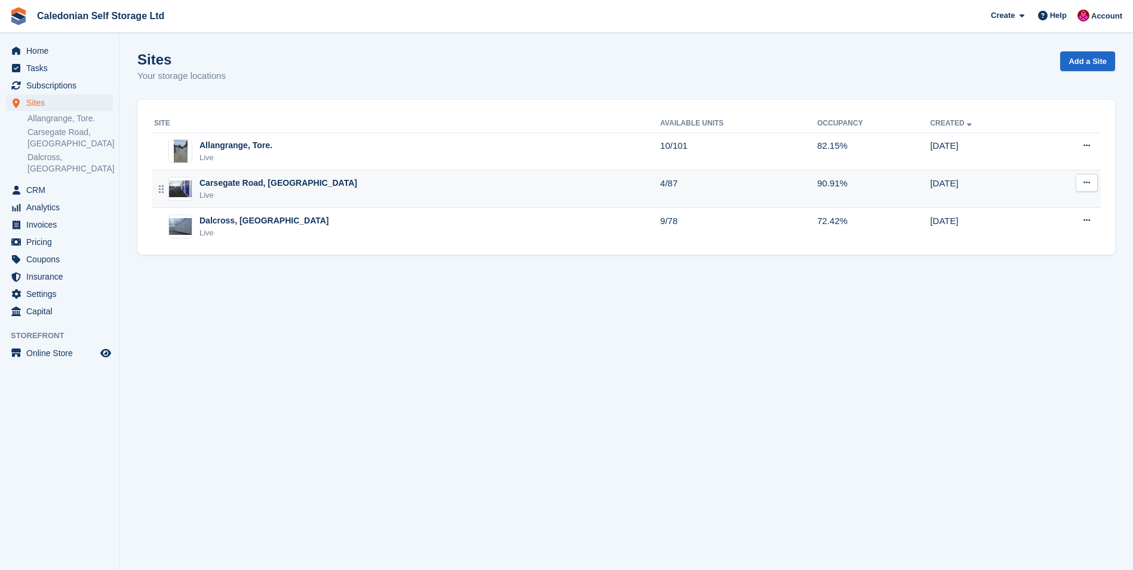
click at [226, 179] on div "Carsegate Road, [GEOGRAPHIC_DATA]" at bounding box center [279, 183] width 158 height 13
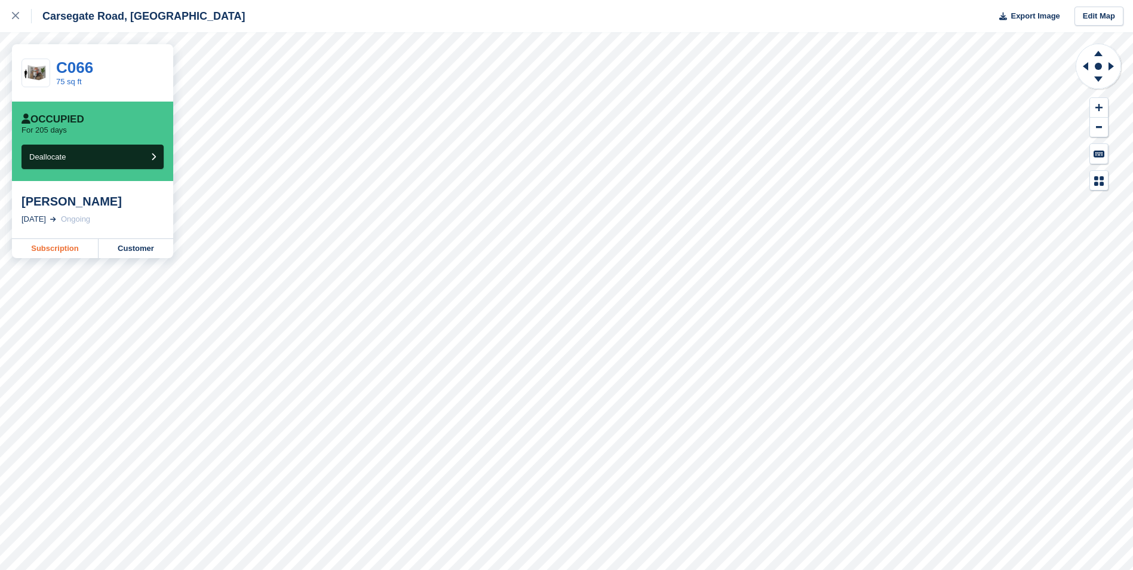
click at [55, 250] on link "Subscription" at bounding box center [55, 248] width 87 height 19
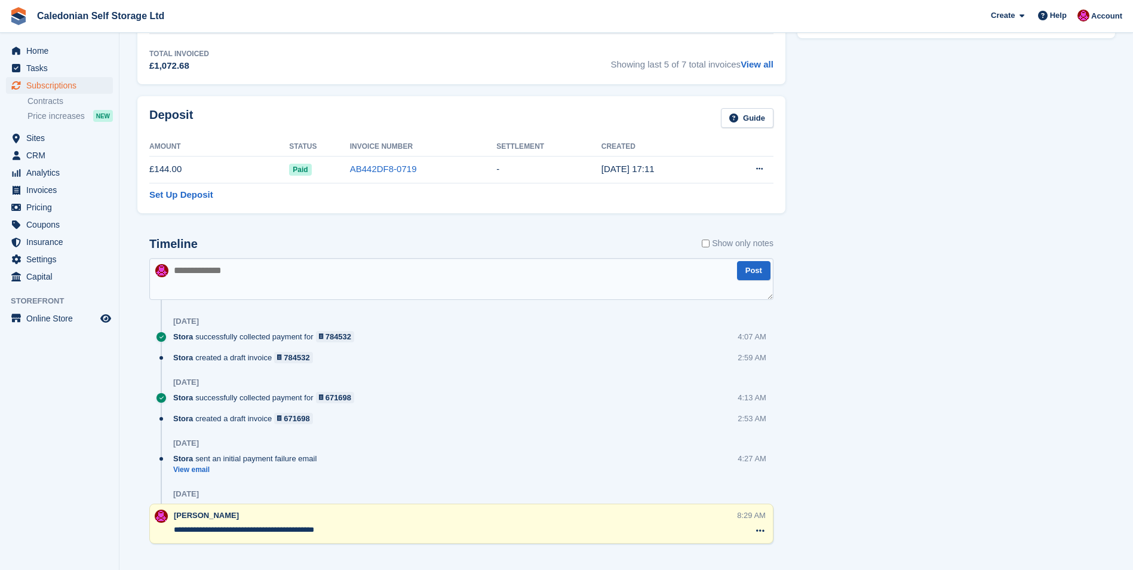
scroll to position [613, 0]
